Goal: Book appointment/travel/reservation

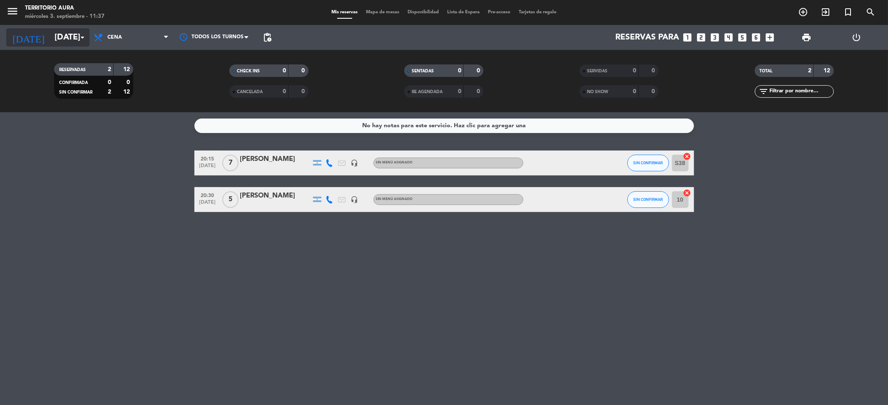
click at [70, 38] on input "[DATE]" at bounding box center [103, 37] width 106 height 18
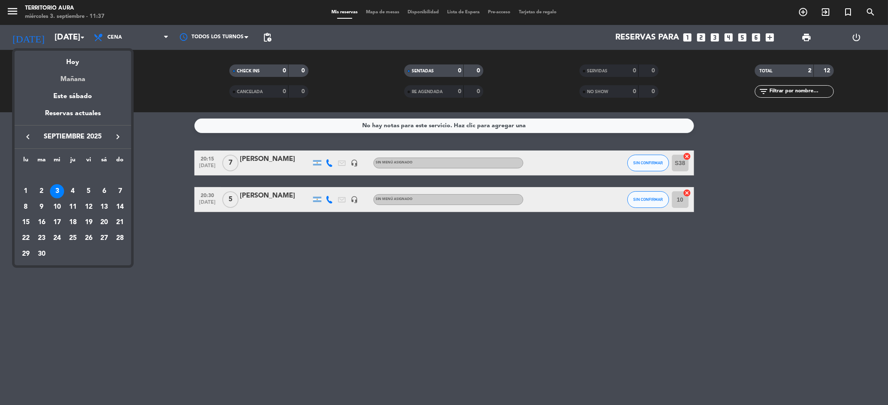
click at [82, 77] on div "Mañana" at bounding box center [73, 76] width 117 height 17
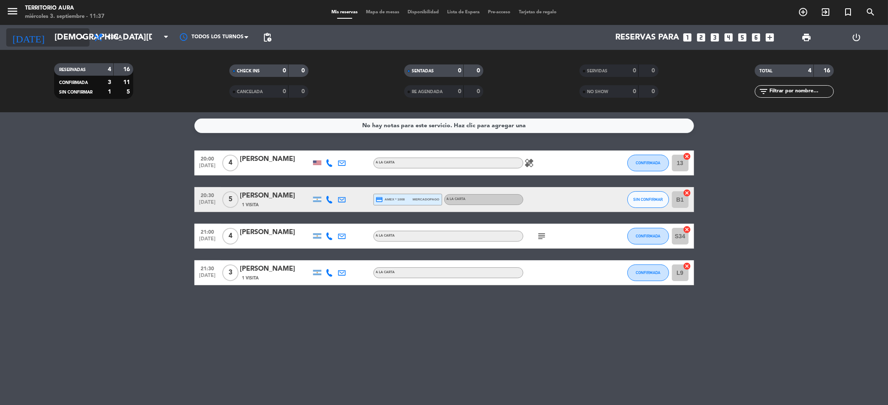
click at [50, 42] on input "[DEMOGRAPHIC_DATA][DATE]" at bounding box center [103, 37] width 106 height 18
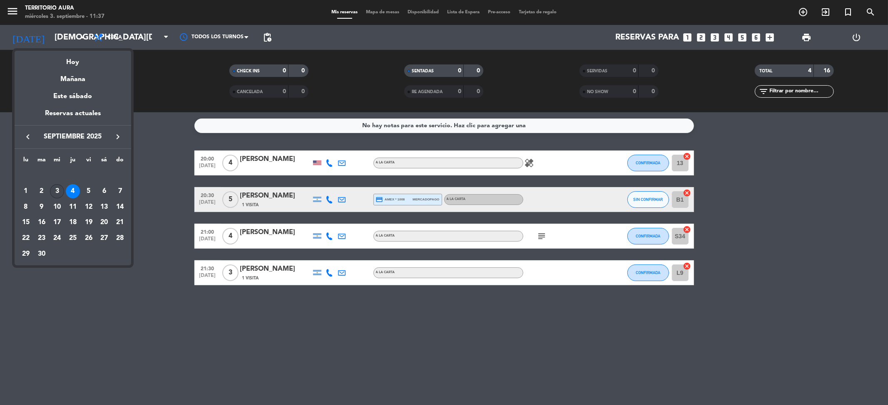
click at [61, 193] on div "3" at bounding box center [57, 191] width 14 height 14
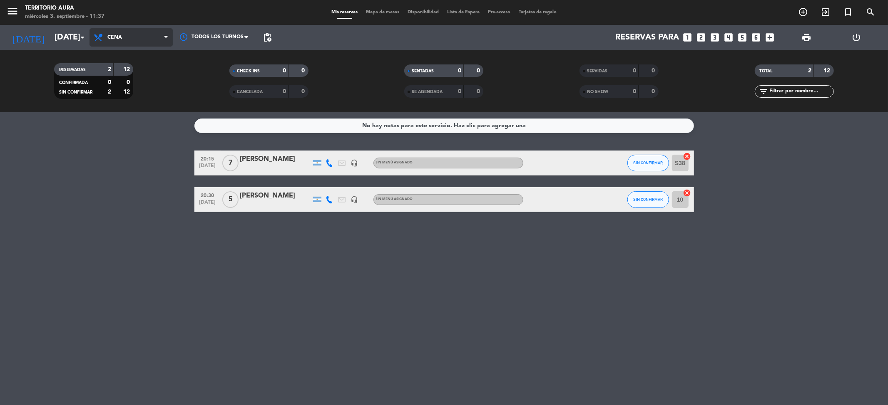
click at [106, 35] on span "Cena" at bounding box center [130, 37] width 83 height 18
click at [97, 72] on div "menu TERRITORIO AURA [DATE] 3. septiembre - 11:37 Mis reservas Mapa de mesas Di…" at bounding box center [444, 56] width 888 height 112
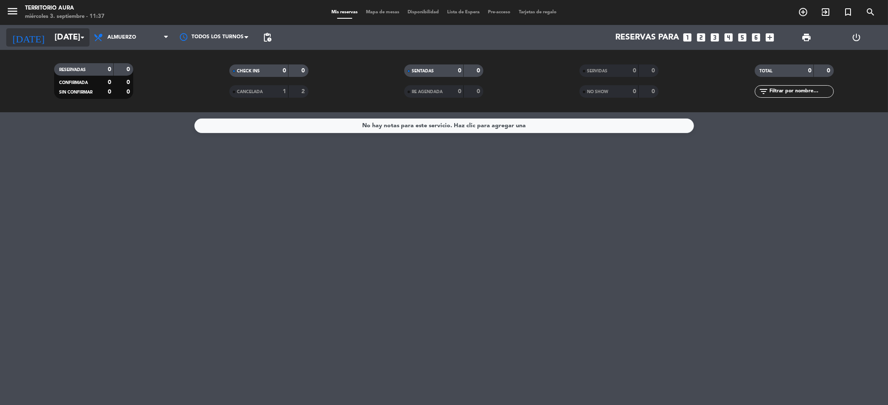
click at [66, 42] on input "[DATE]" at bounding box center [103, 37] width 106 height 18
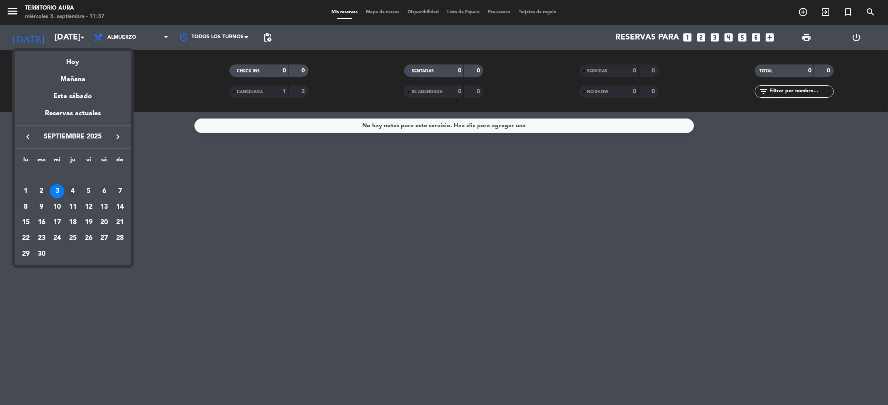
click at [70, 190] on div "4" at bounding box center [73, 191] width 14 height 14
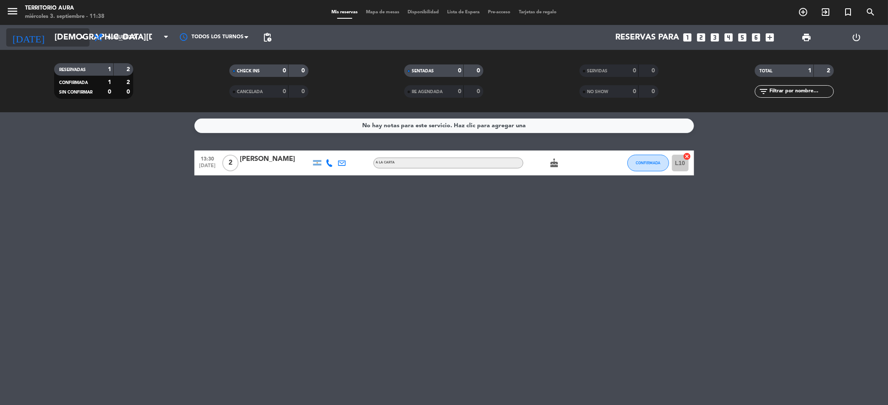
click at [56, 35] on input "[DEMOGRAPHIC_DATA][DATE]" at bounding box center [103, 37] width 106 height 18
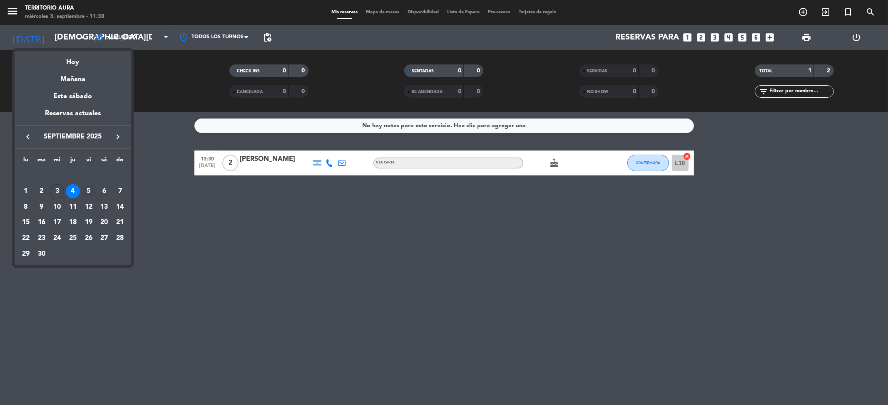
click at [90, 188] on div "5" at bounding box center [89, 191] width 14 height 14
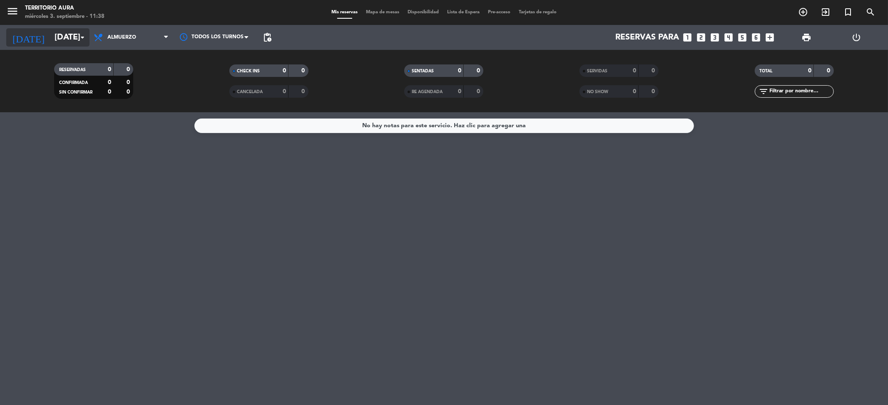
click at [64, 33] on input "[DATE]" at bounding box center [103, 37] width 106 height 18
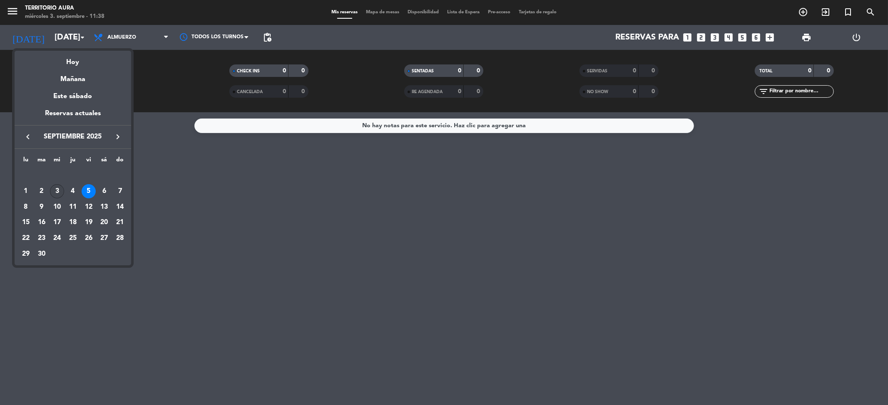
click at [59, 185] on div "3" at bounding box center [57, 191] width 14 height 14
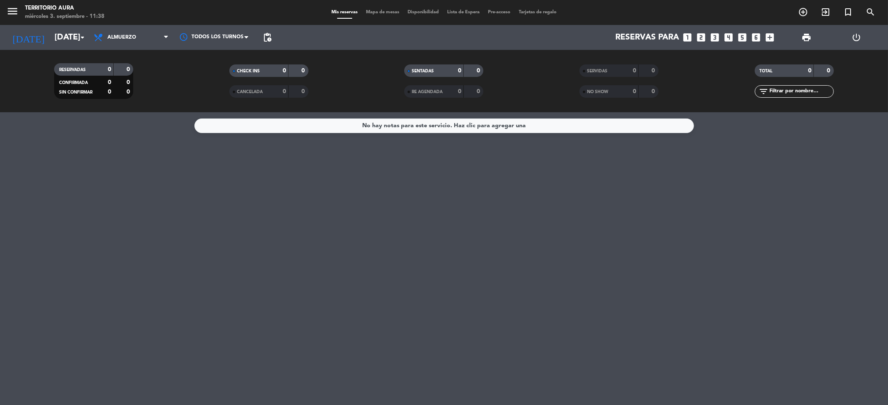
type input "[DATE]"
click at [332, 302] on div "No hay notas para este servicio. Haz clic para agregar una" at bounding box center [444, 258] width 888 height 293
